Goal: Task Accomplishment & Management: Use online tool/utility

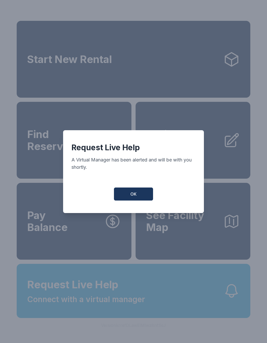
click at [142, 195] on button "OK" at bounding box center [133, 194] width 39 height 13
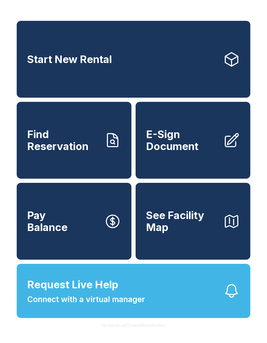
click at [223, 152] on link "E-Sign Document" at bounding box center [193, 140] width 115 height 77
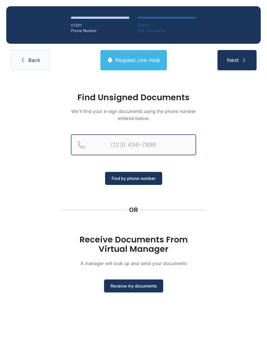
click at [123, 142] on input "Reservation phone number" at bounding box center [133, 145] width 125 height 21
type input "[PHONE_NUMBER]"
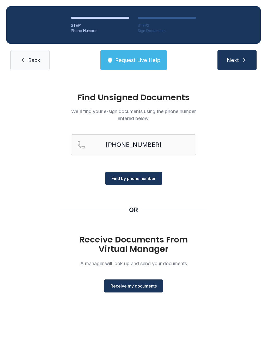
click at [143, 178] on span "Find by phone number" at bounding box center [134, 179] width 44 height 6
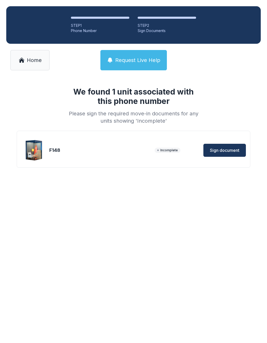
click at [227, 149] on span "Sign document" at bounding box center [224, 150] width 29 height 6
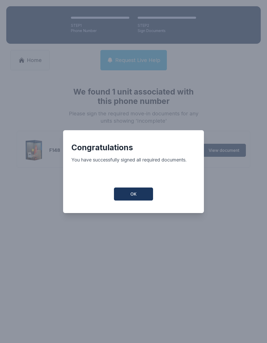
click at [132, 197] on span "OK" at bounding box center [133, 194] width 6 height 6
